Goal: Find specific page/section: Find specific page/section

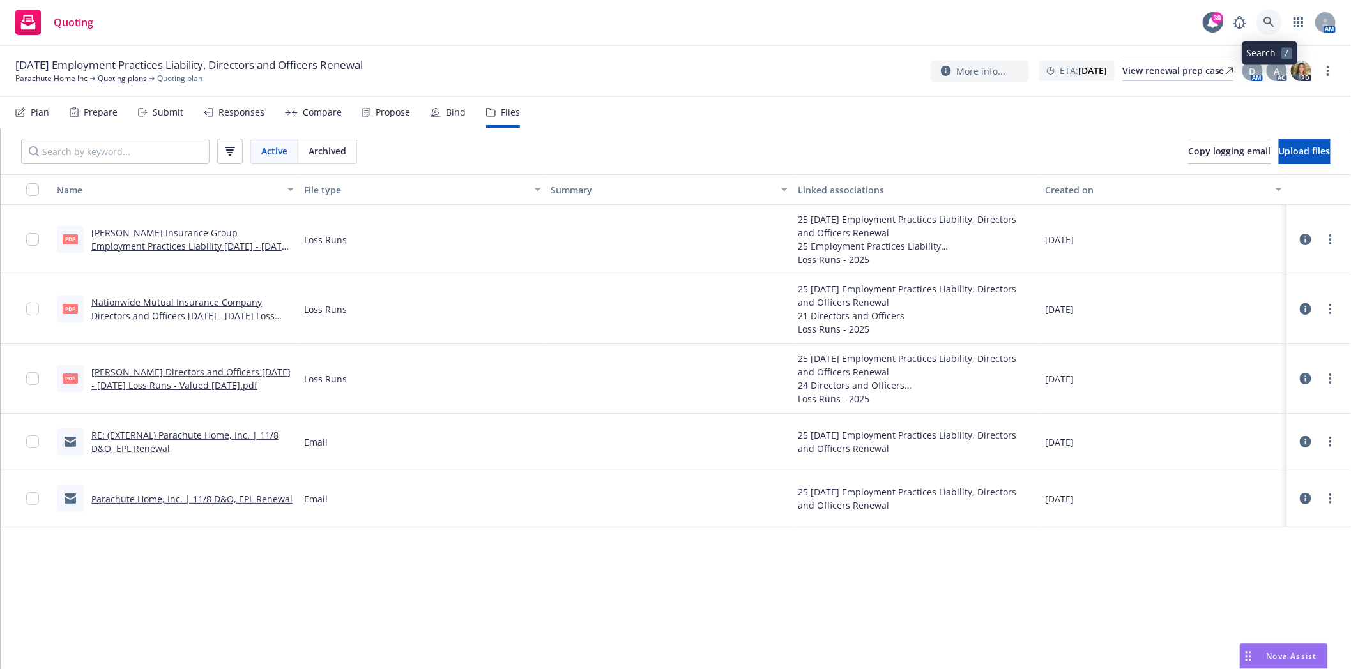
click at [1272, 17] on icon at bounding box center [1268, 22] width 11 height 11
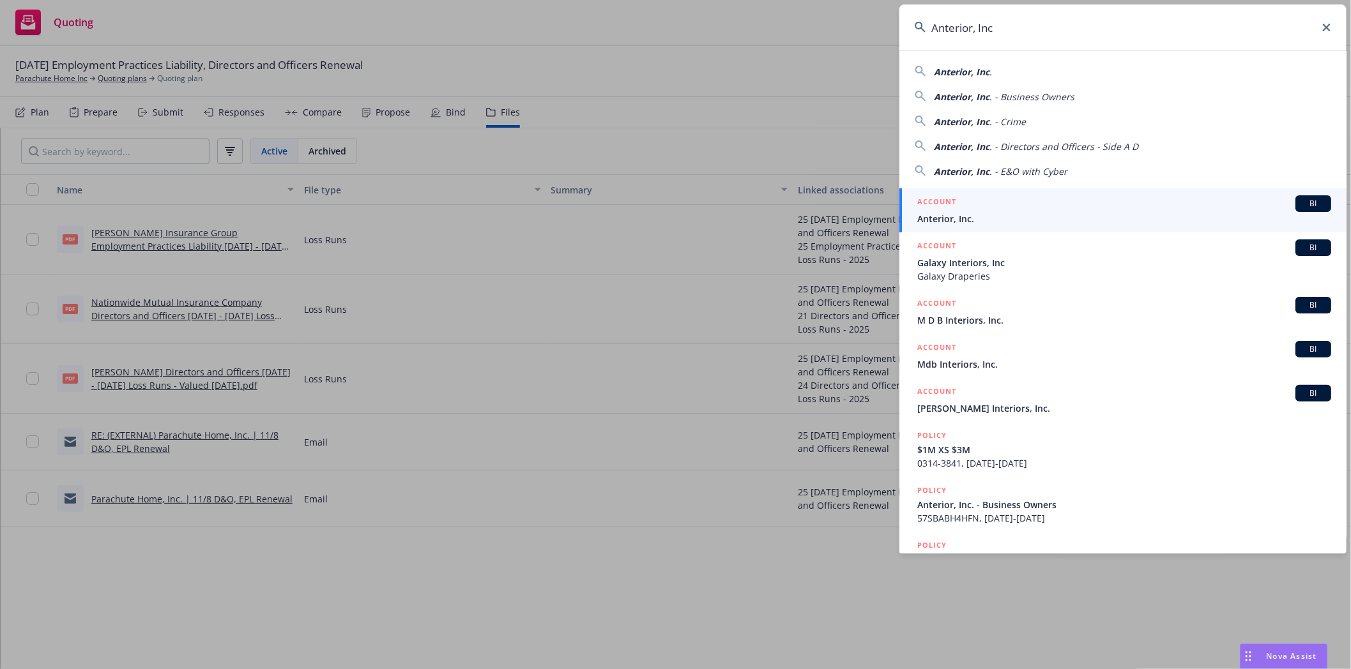
type input "Anterior, Inc"
click at [940, 215] on span "Anterior, Inc." at bounding box center [1124, 218] width 414 height 13
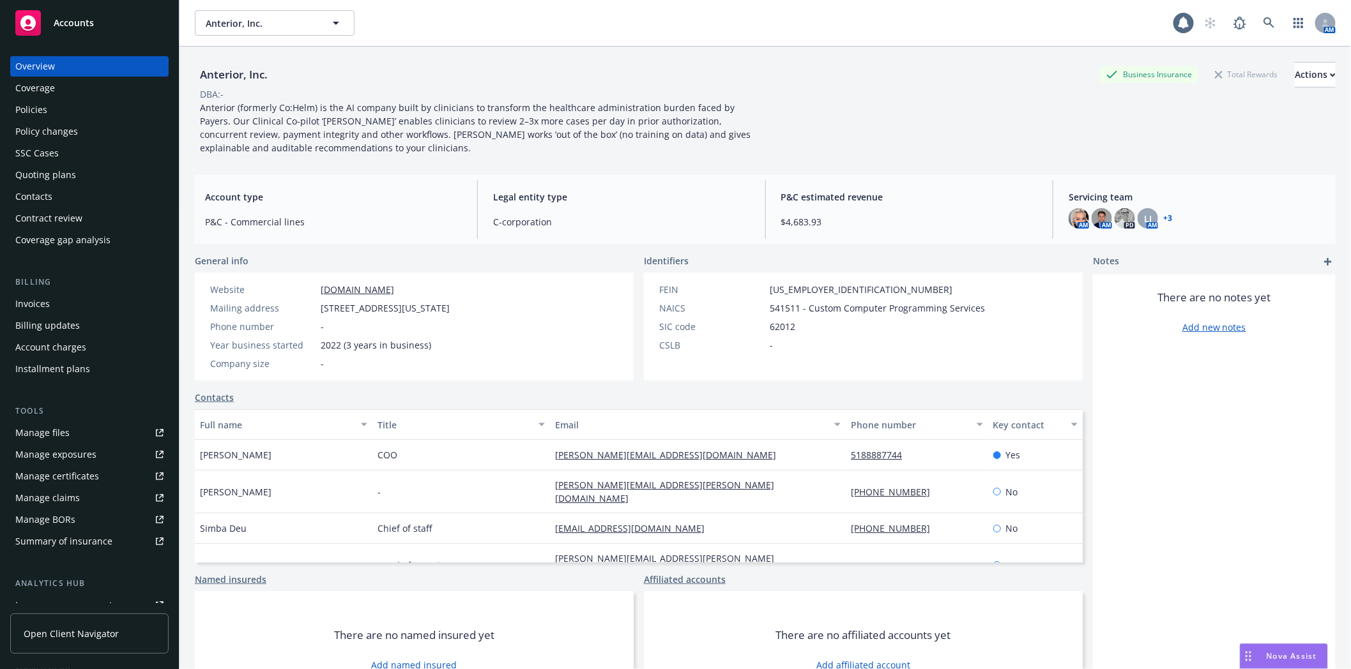
click at [42, 116] on div "Policies" at bounding box center [31, 110] width 32 height 20
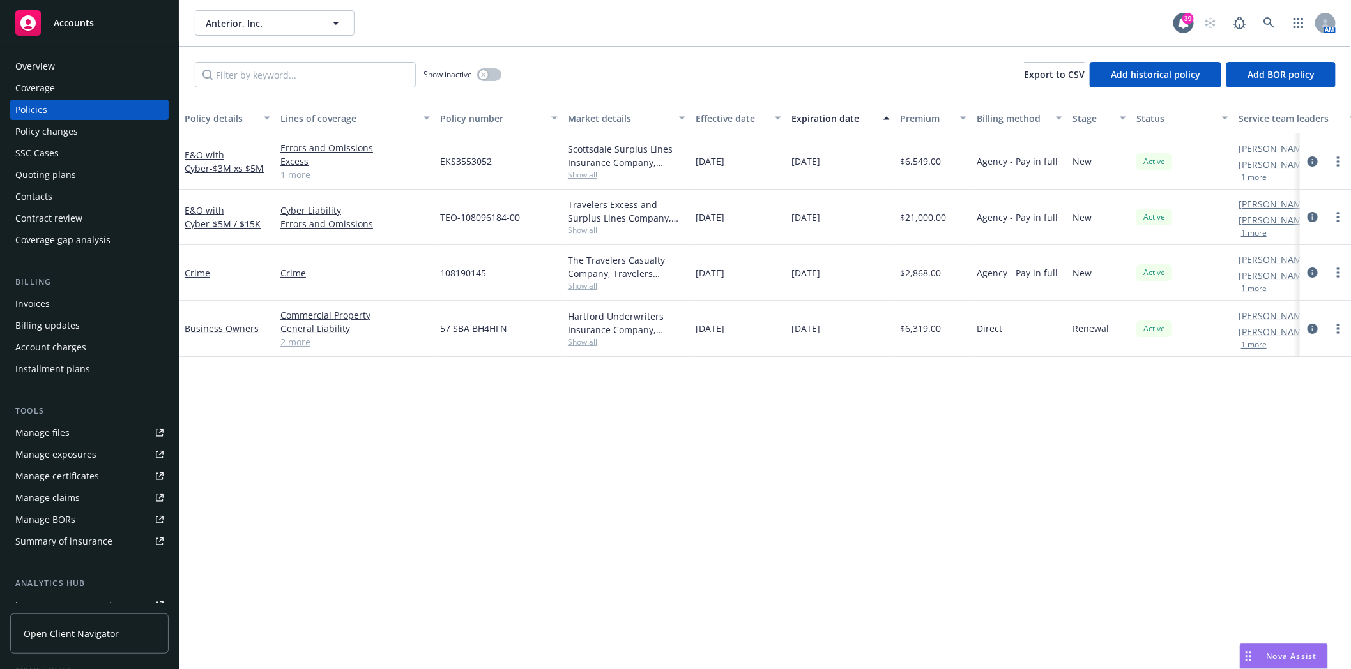
scroll to position [142, 0]
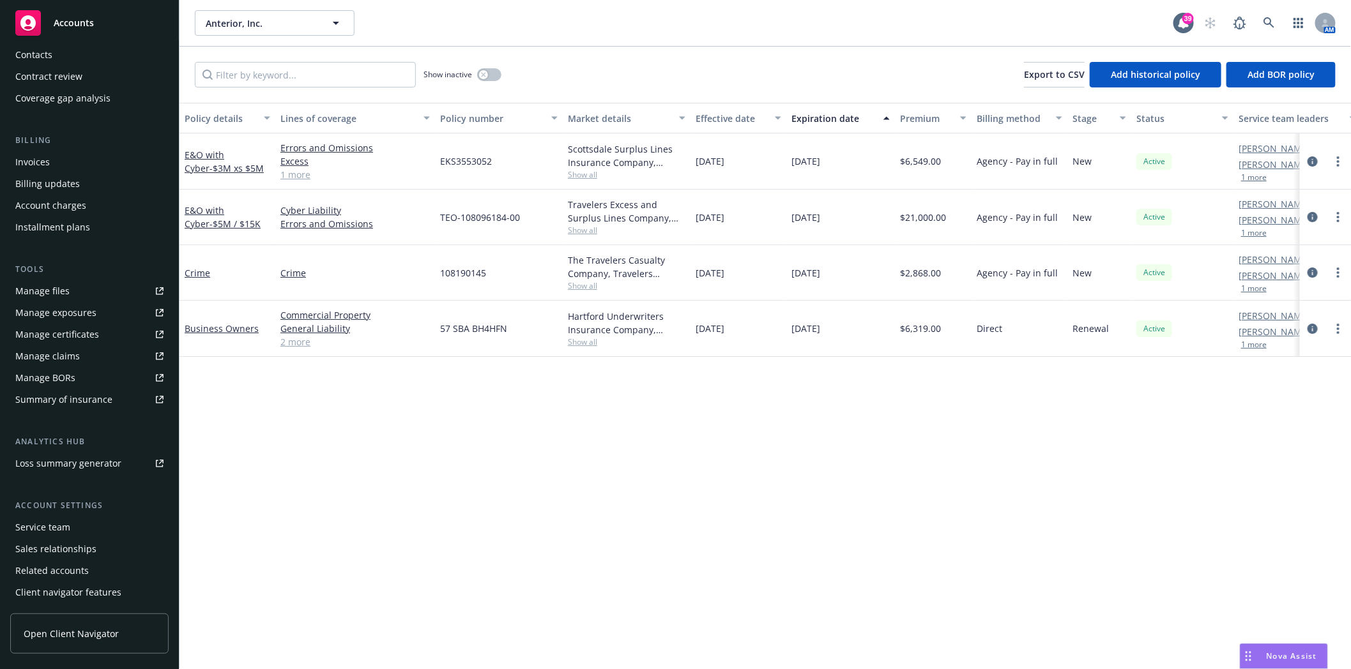
click at [47, 524] on div "Service team" at bounding box center [42, 527] width 55 height 20
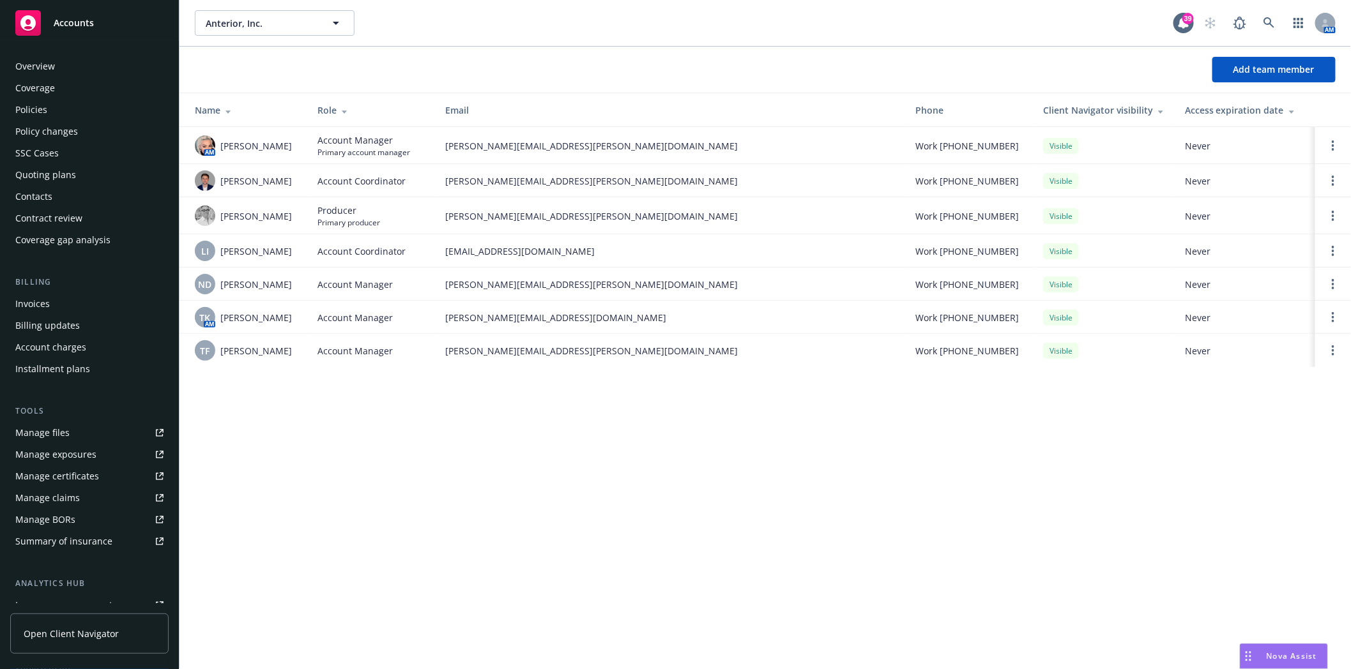
click at [42, 115] on div "Policies" at bounding box center [31, 110] width 32 height 20
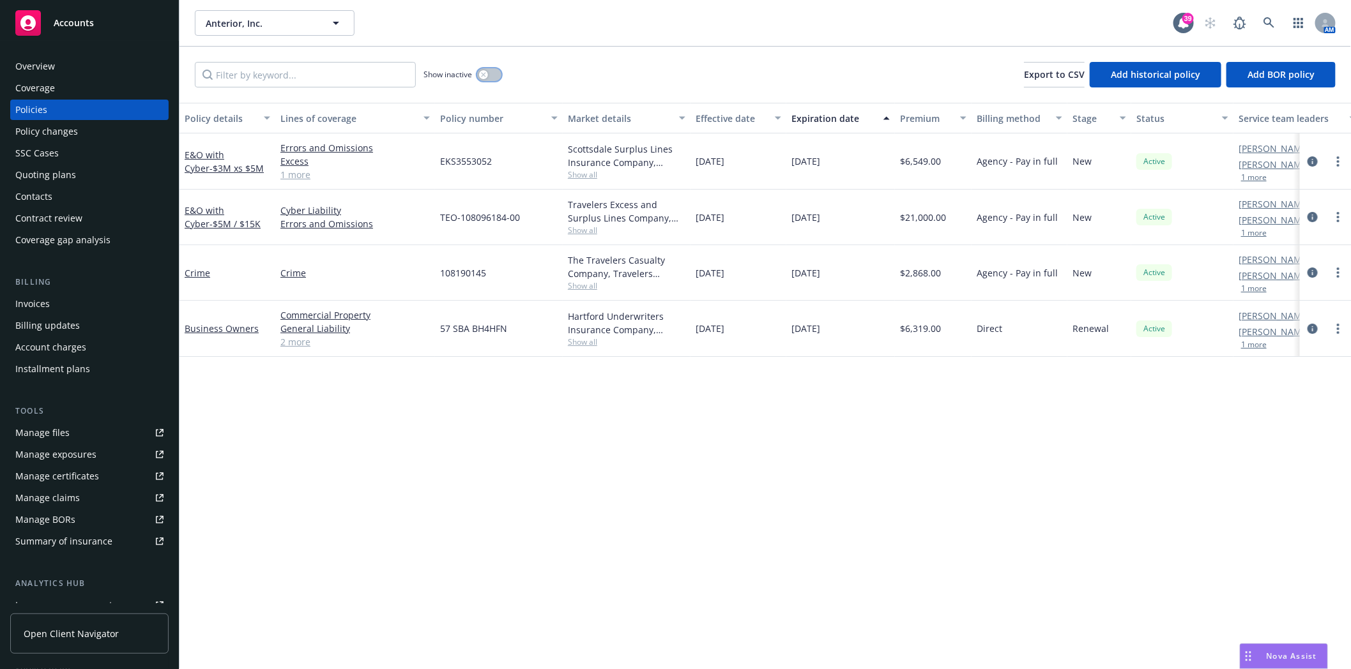
click at [501, 75] on button "button" at bounding box center [489, 74] width 24 height 13
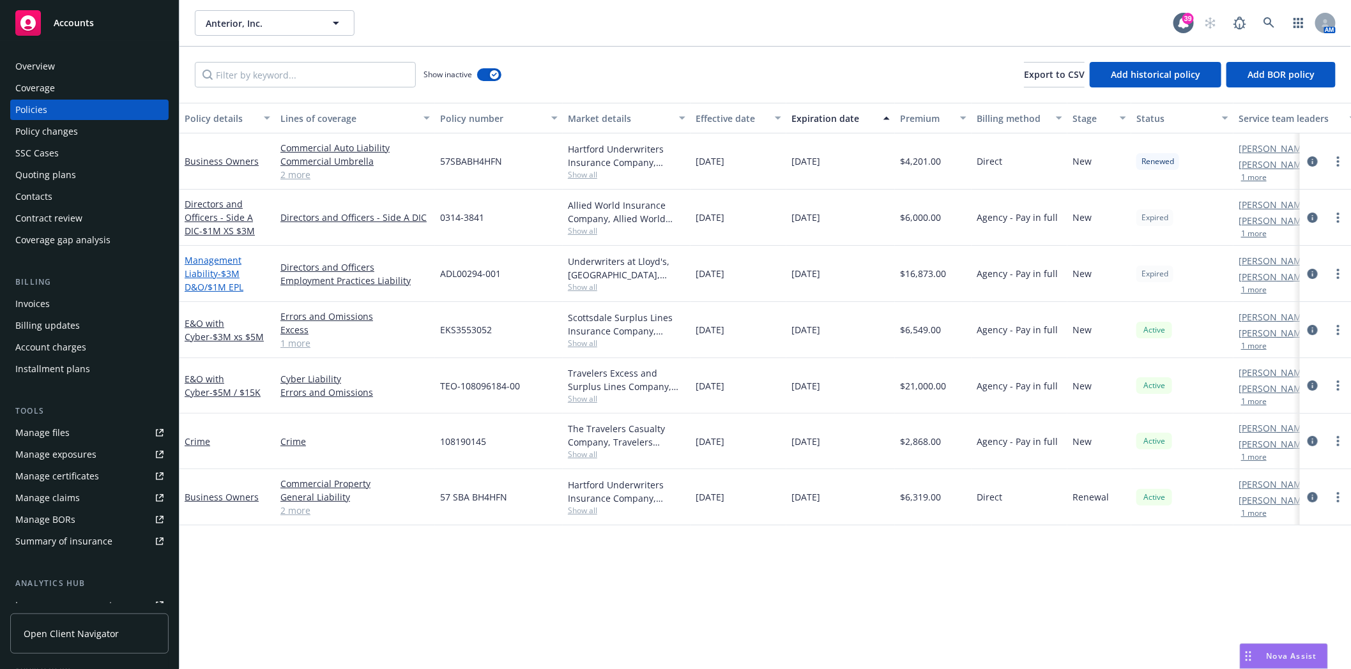
click at [209, 271] on link "Management Liability - $3M D&O/$1M EPL" at bounding box center [214, 273] width 59 height 39
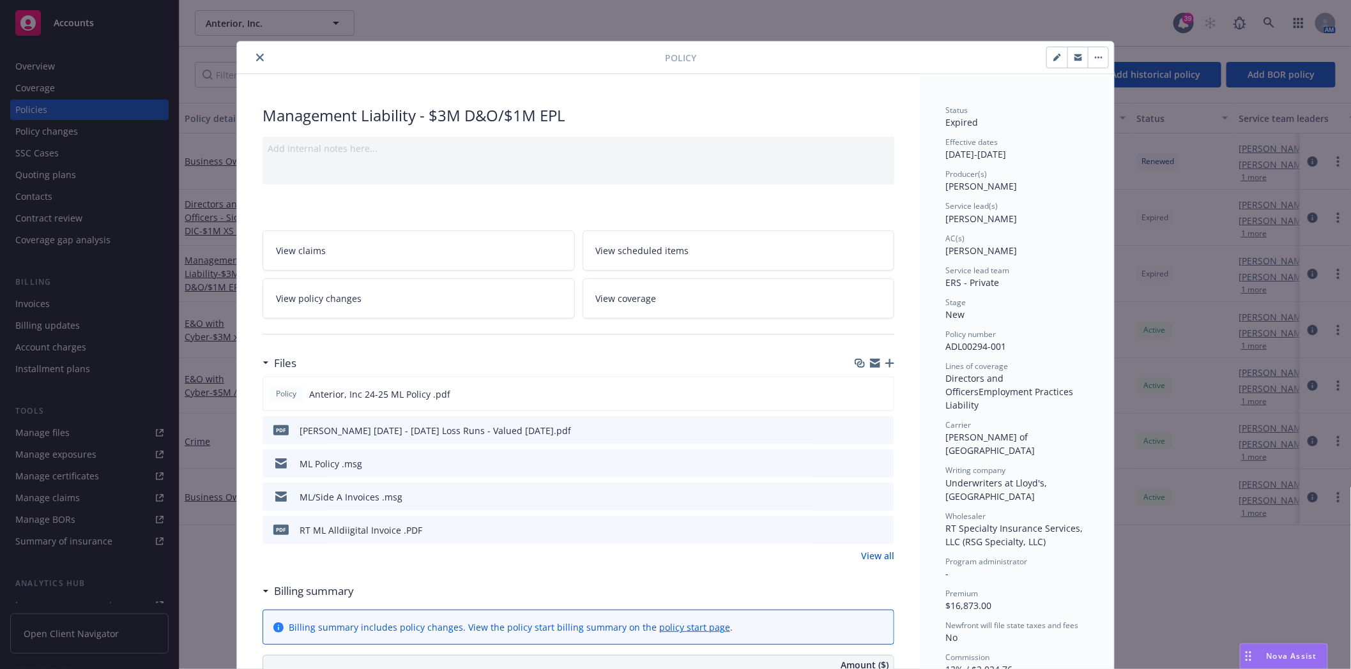
click at [259, 54] on button "close" at bounding box center [259, 57] width 15 height 15
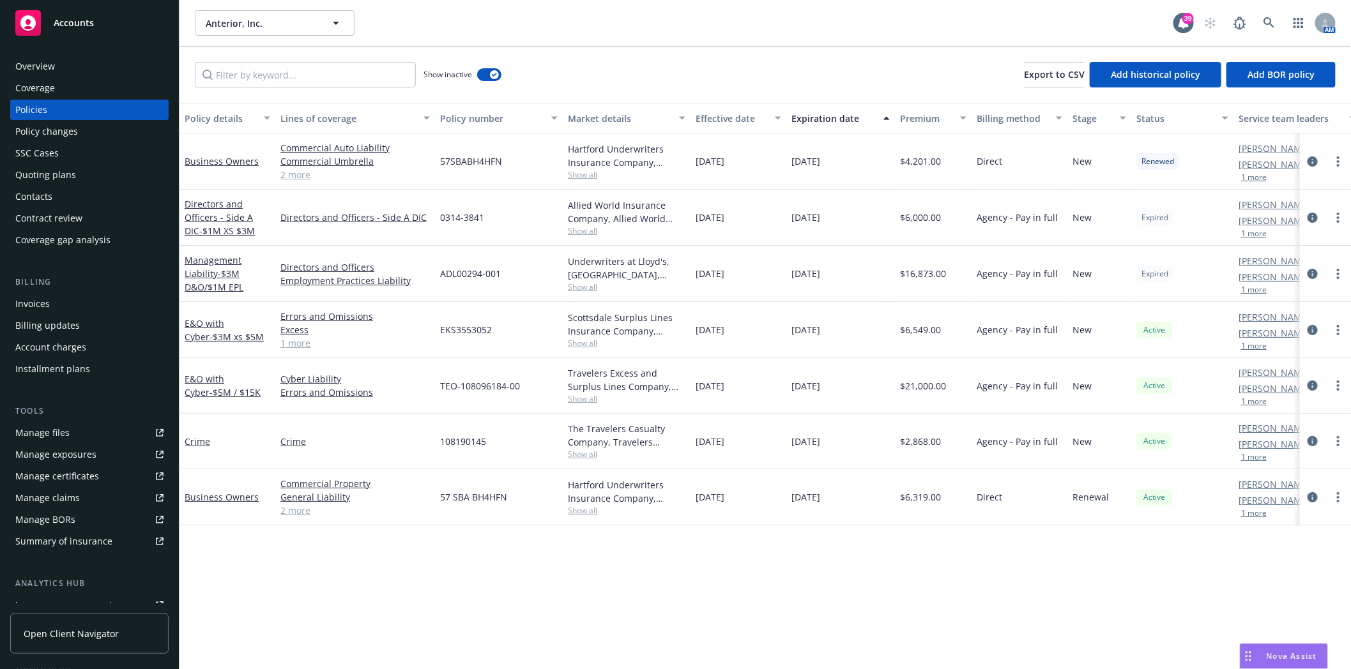
click at [42, 168] on div "Quoting plans" at bounding box center [45, 175] width 61 height 20
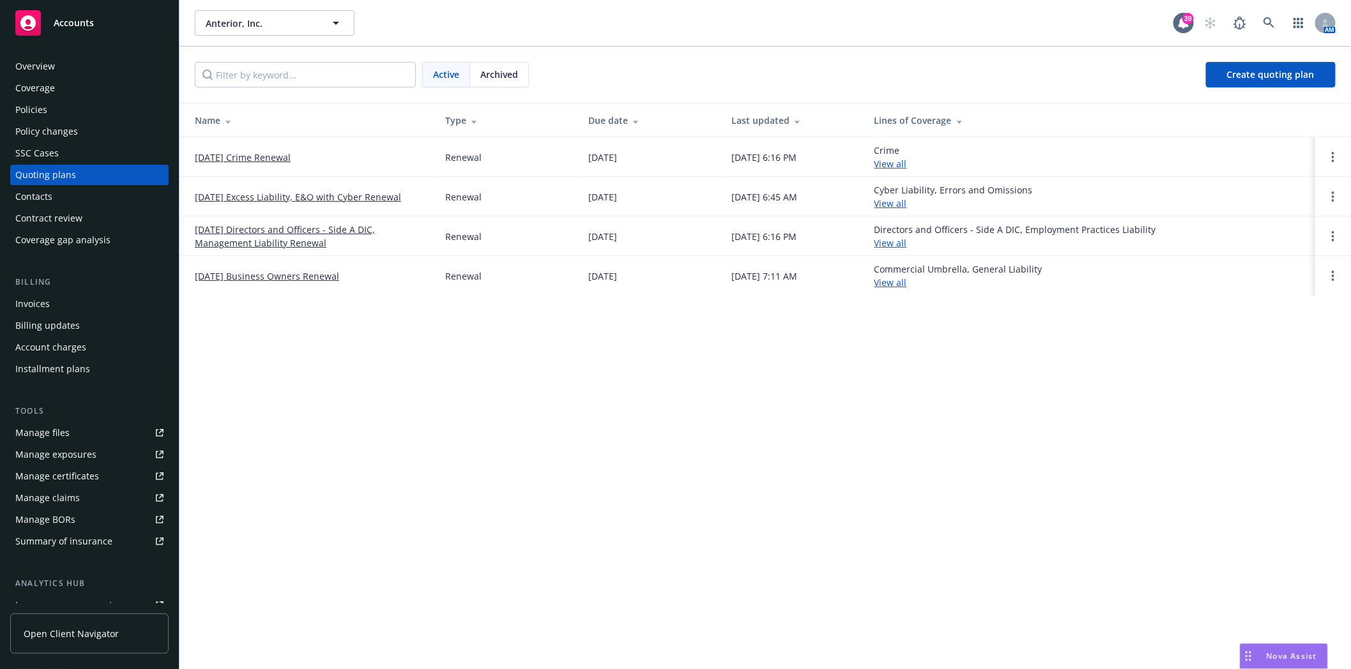
click at [251, 231] on link "[DATE] Directors and Officers - Side A DIC, Management Liability Renewal" at bounding box center [310, 236] width 230 height 27
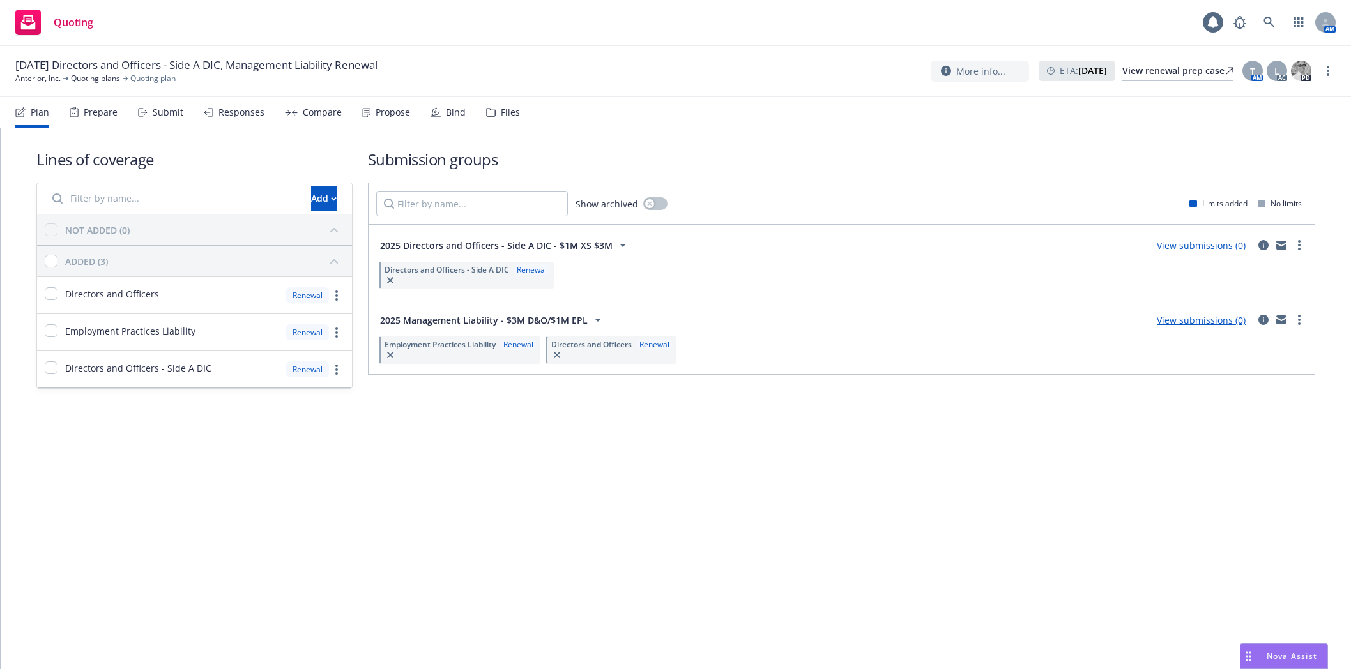
click at [494, 109] on div "Files" at bounding box center [503, 112] width 34 height 31
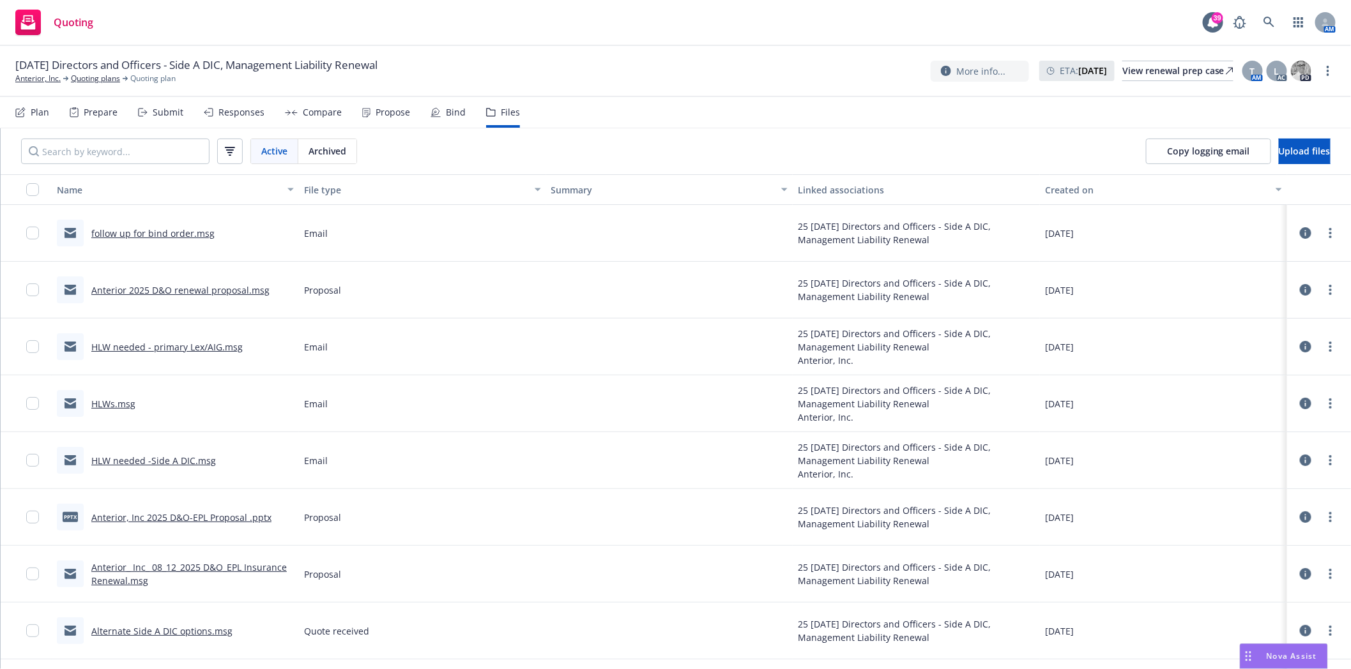
click at [141, 234] on link "follow up for bind order.msg" at bounding box center [152, 233] width 123 height 12
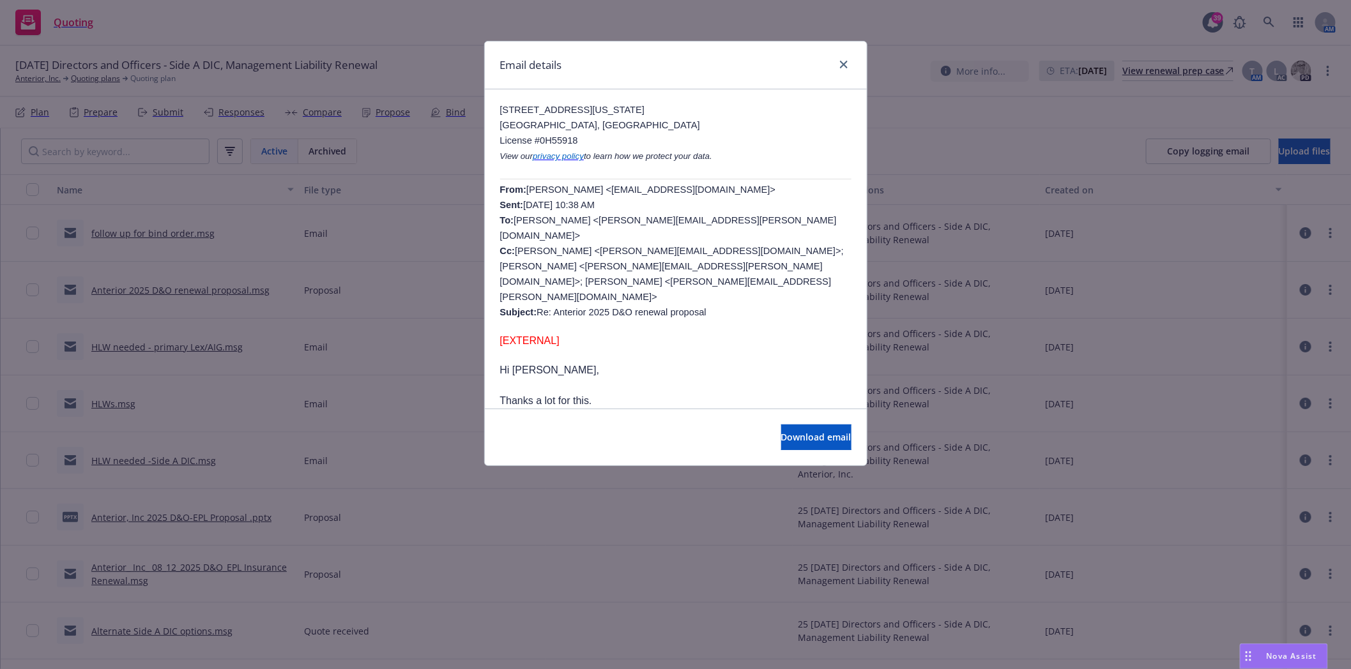
scroll to position [567, 0]
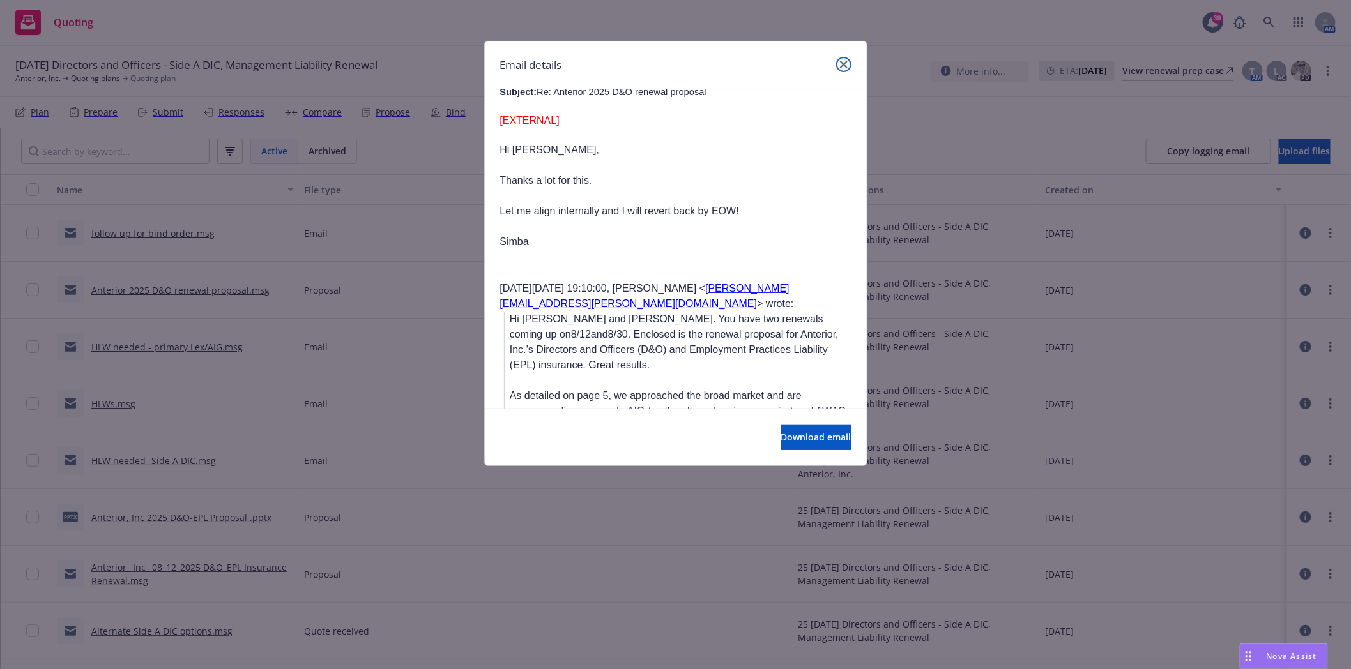
click at [842, 65] on icon "close" at bounding box center [844, 65] width 8 height 8
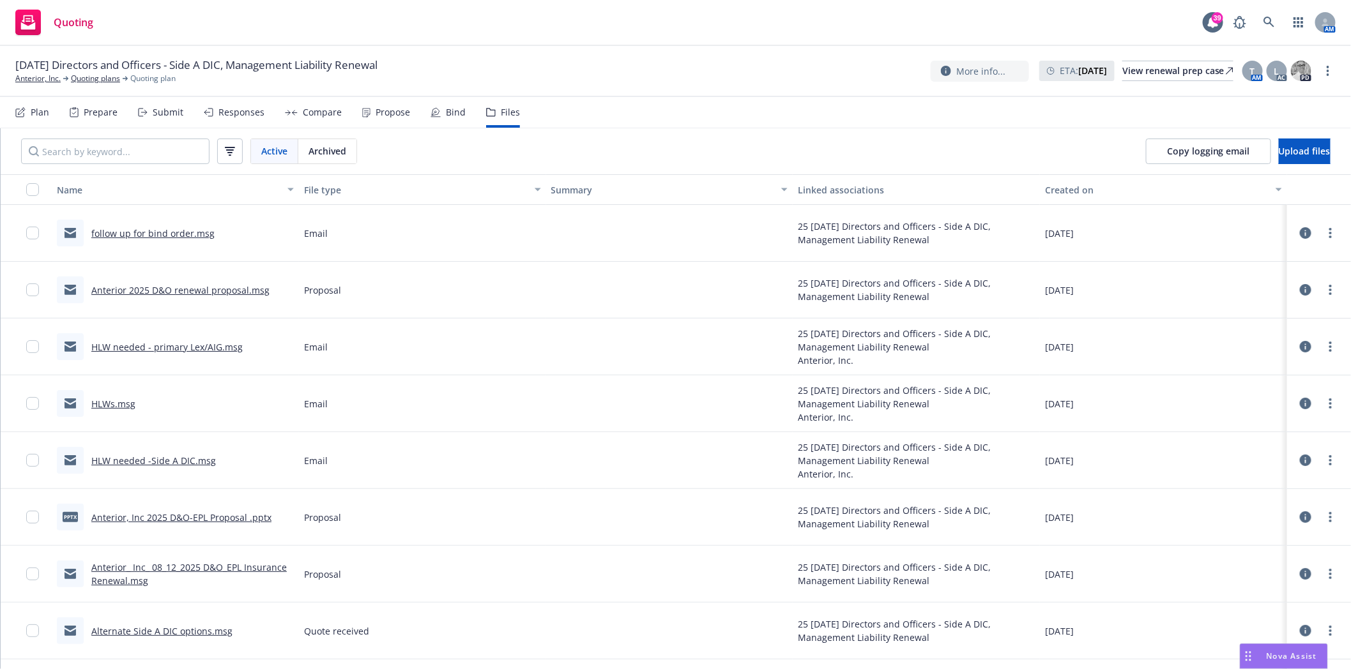
click at [112, 233] on link "follow up for bind order.msg" at bounding box center [152, 233] width 123 height 12
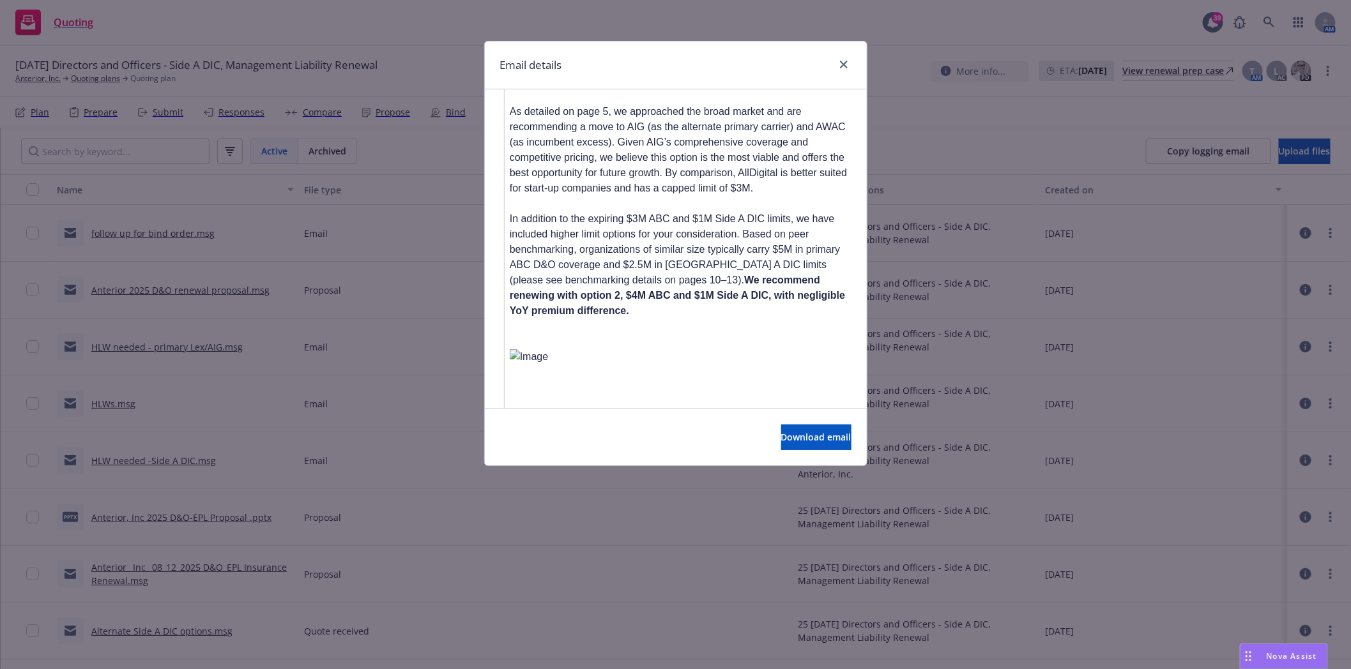
scroll to position [1135, 0]
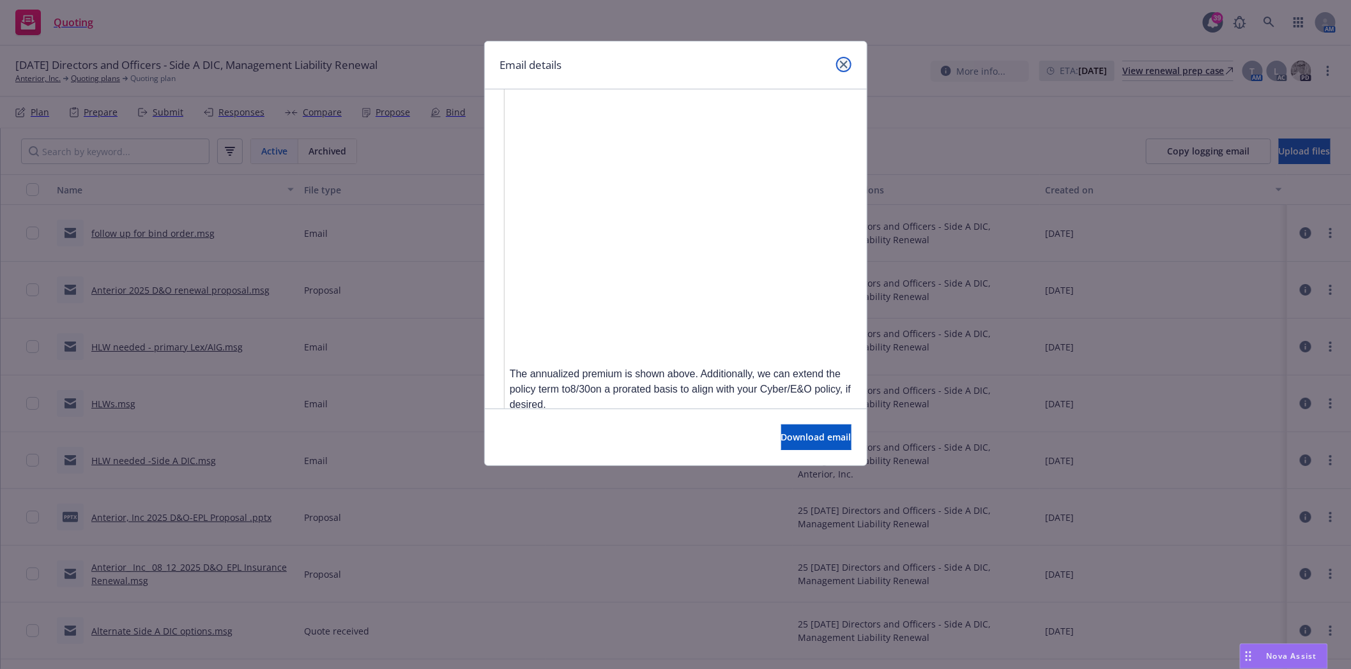
click at [843, 61] on icon "close" at bounding box center [844, 65] width 8 height 8
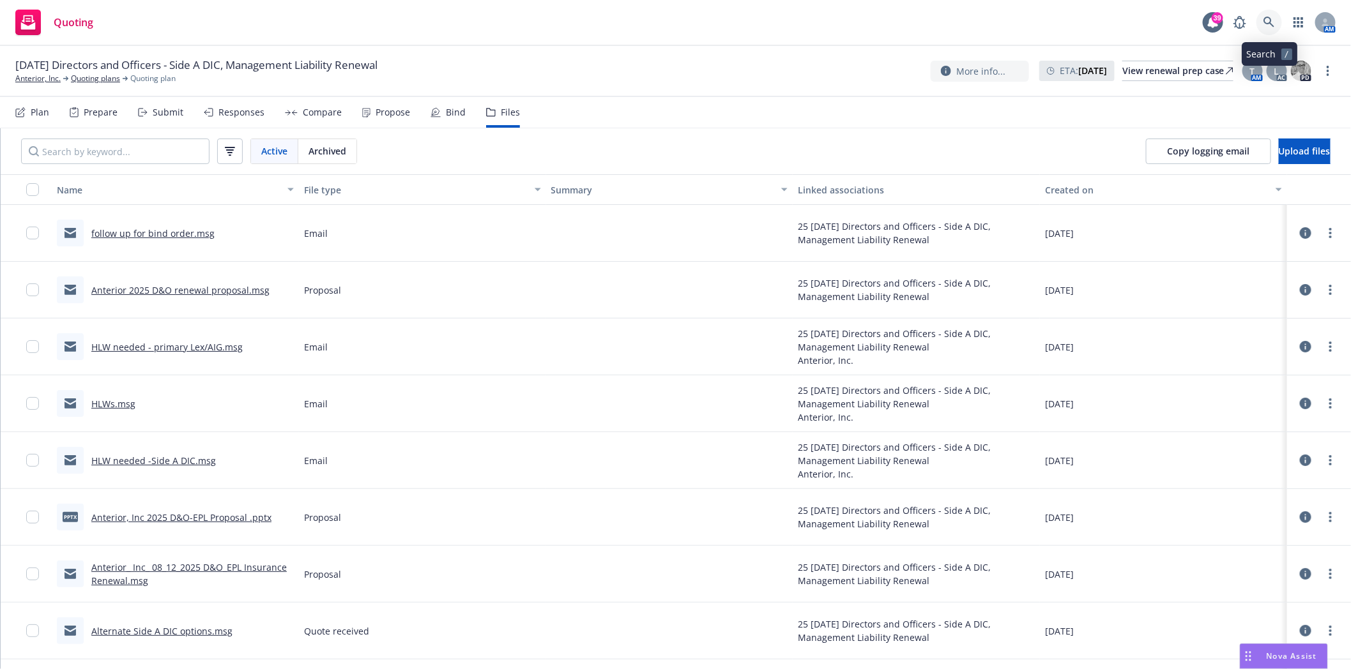
click at [1266, 17] on icon at bounding box center [1268, 22] width 11 height 11
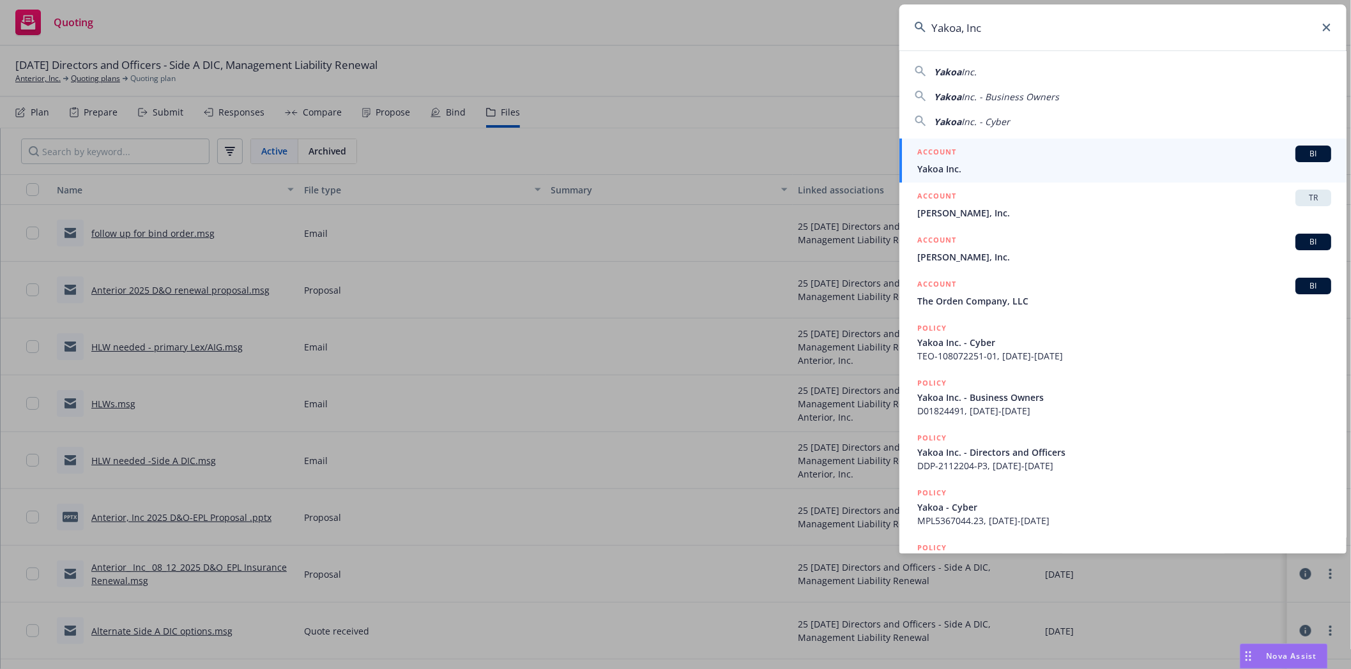
type input "Yakoa, Inc"
click at [946, 169] on span "Yakoa Inc." at bounding box center [1124, 168] width 414 height 13
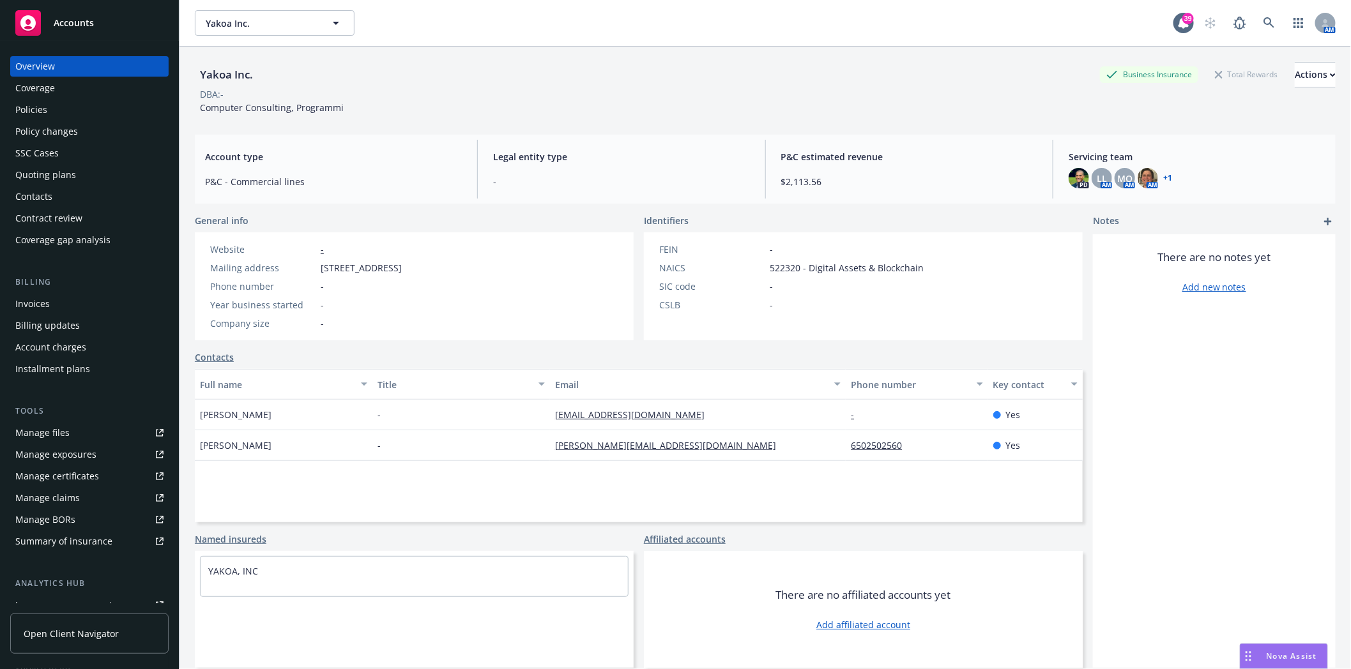
click at [29, 301] on div "Invoices" at bounding box center [32, 304] width 34 height 20
